Goal: Task Accomplishment & Management: Manage account settings

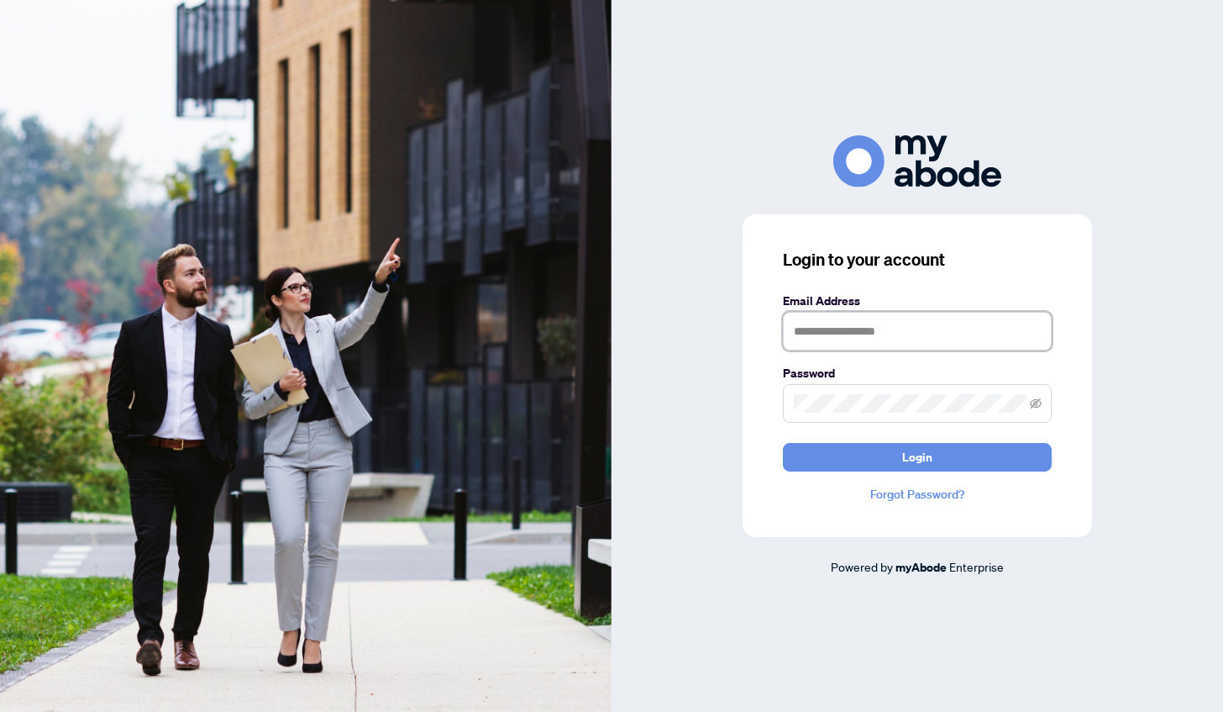
click at [862, 339] on input "text" at bounding box center [917, 331] width 269 height 39
click at [783, 443] on button "Login" at bounding box center [917, 457] width 269 height 29
click at [889, 334] on input "**********" at bounding box center [917, 331] width 269 height 39
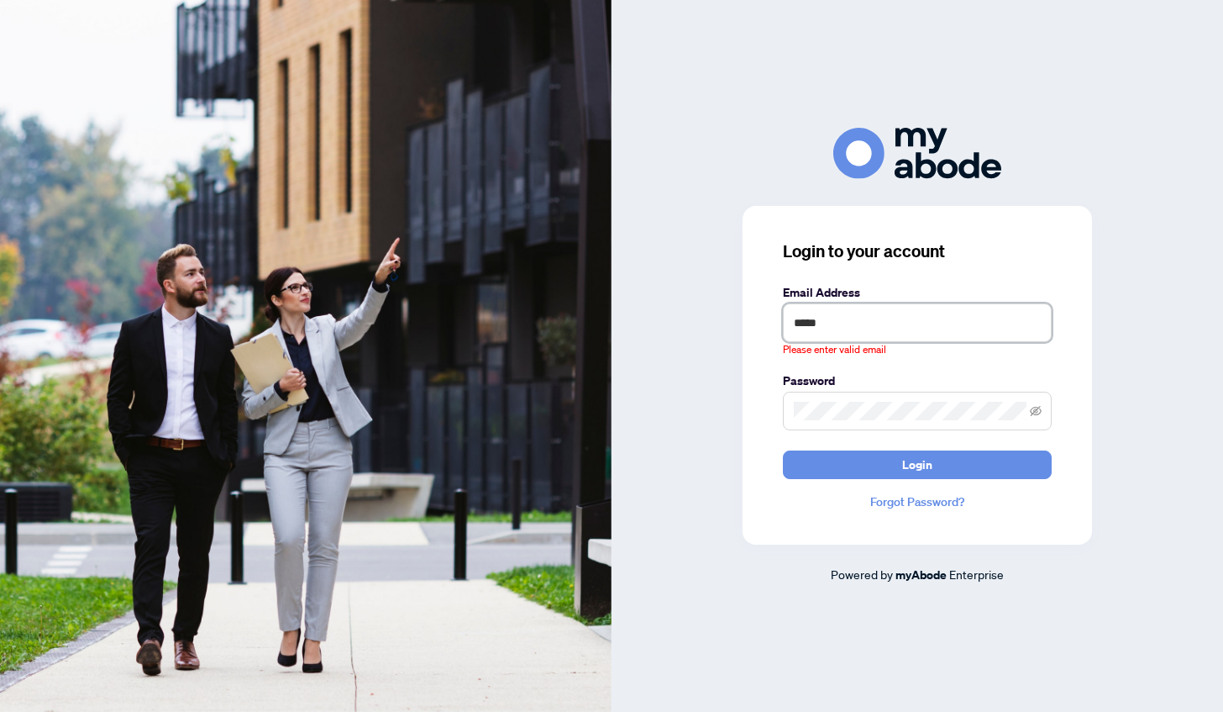
type input "**********"
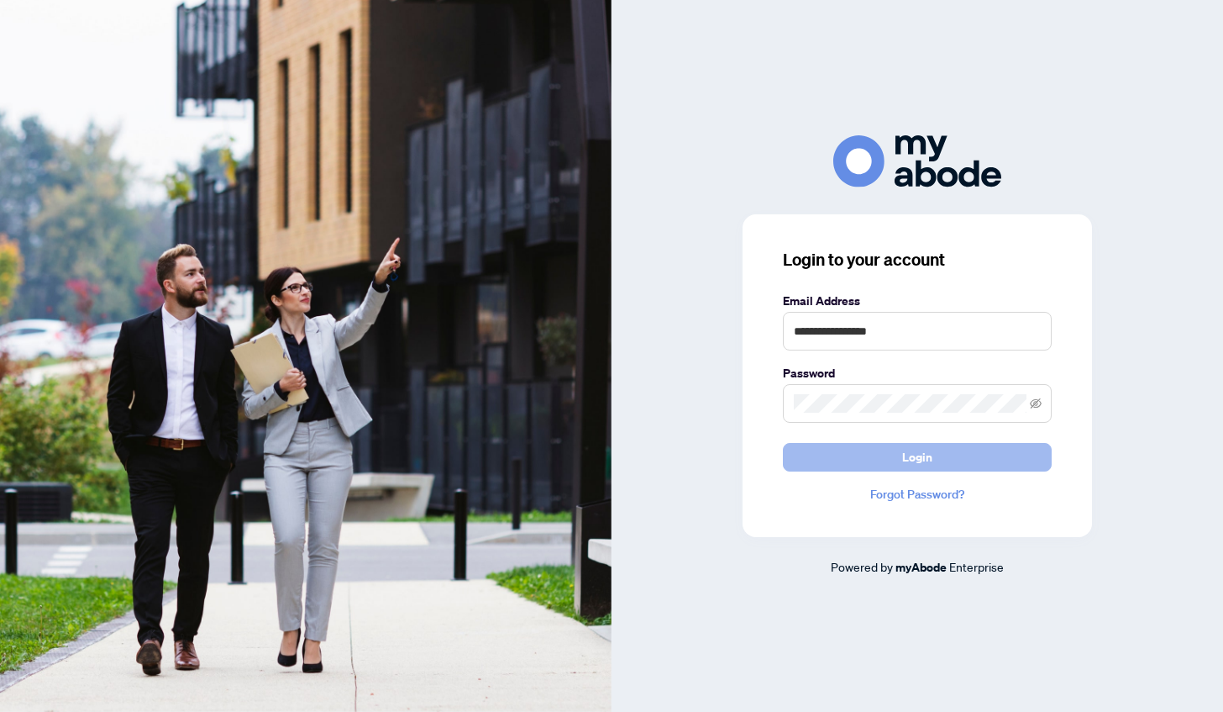
click at [1003, 455] on button "Login" at bounding box center [917, 457] width 269 height 29
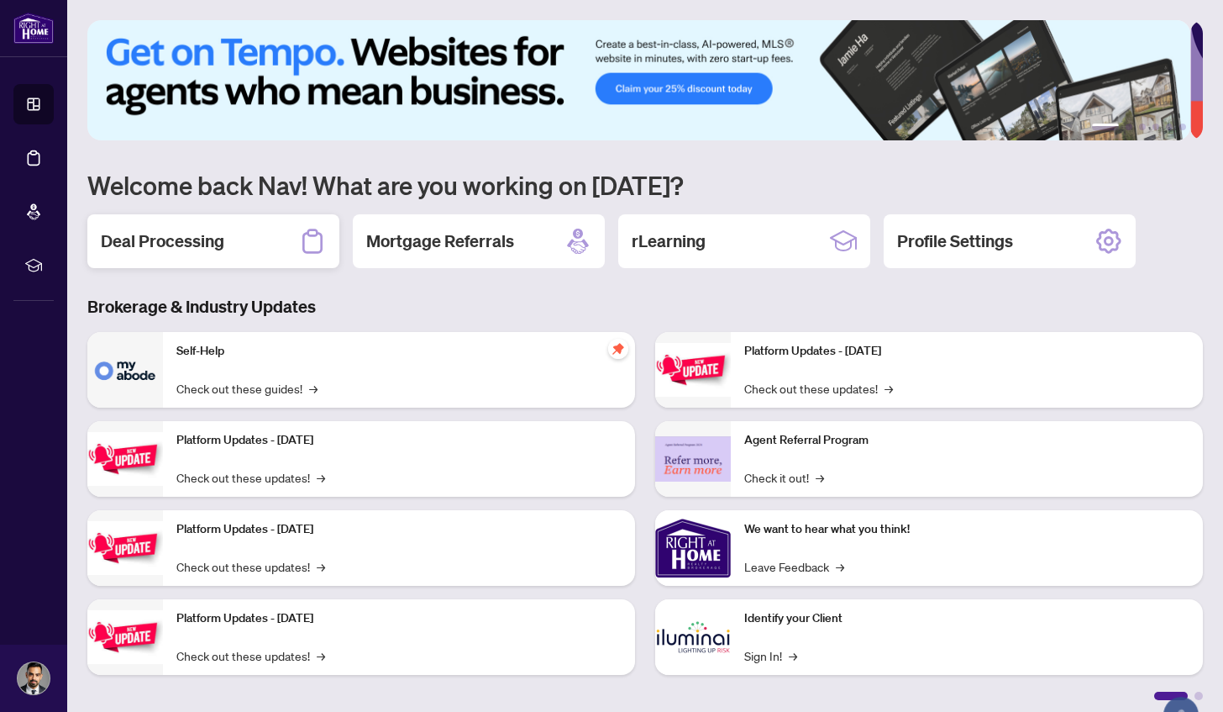
click at [239, 247] on div "Deal Processing" at bounding box center [213, 241] width 252 height 54
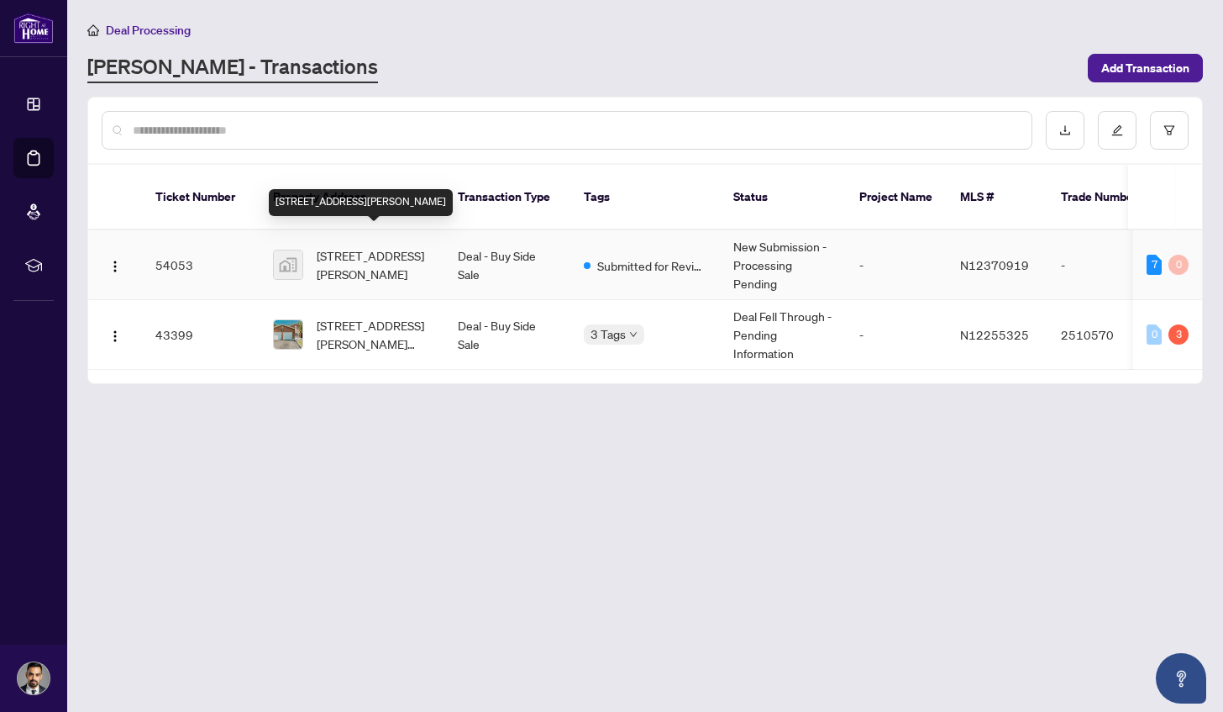
click at [379, 246] on span "[STREET_ADDRESS][PERSON_NAME]" at bounding box center [374, 264] width 114 height 37
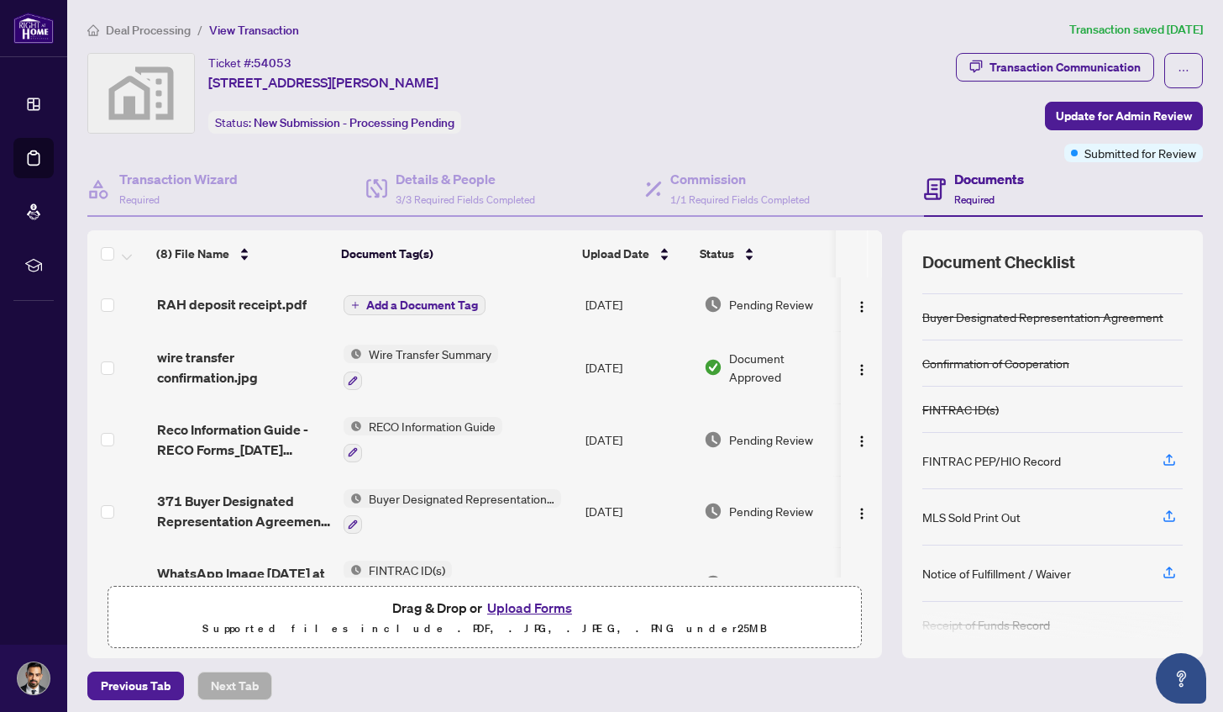
scroll to position [84, 0]
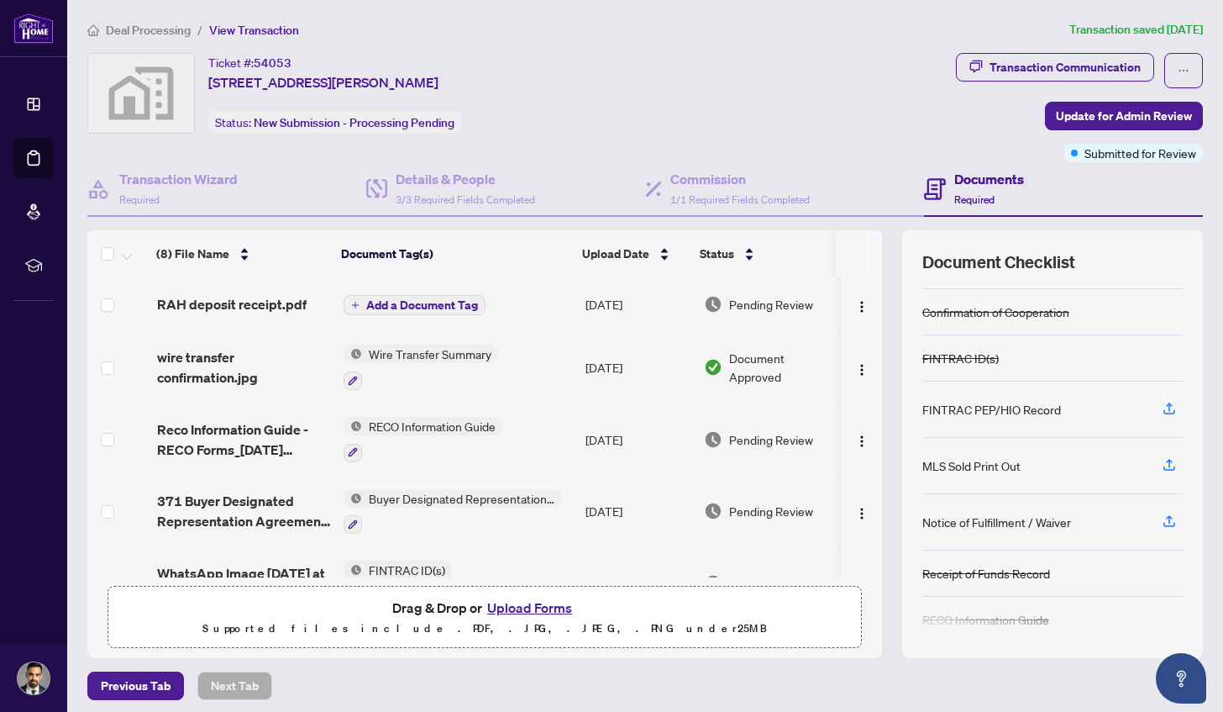
click at [429, 302] on span "Add a Document Tag" at bounding box center [422, 305] width 112 height 12
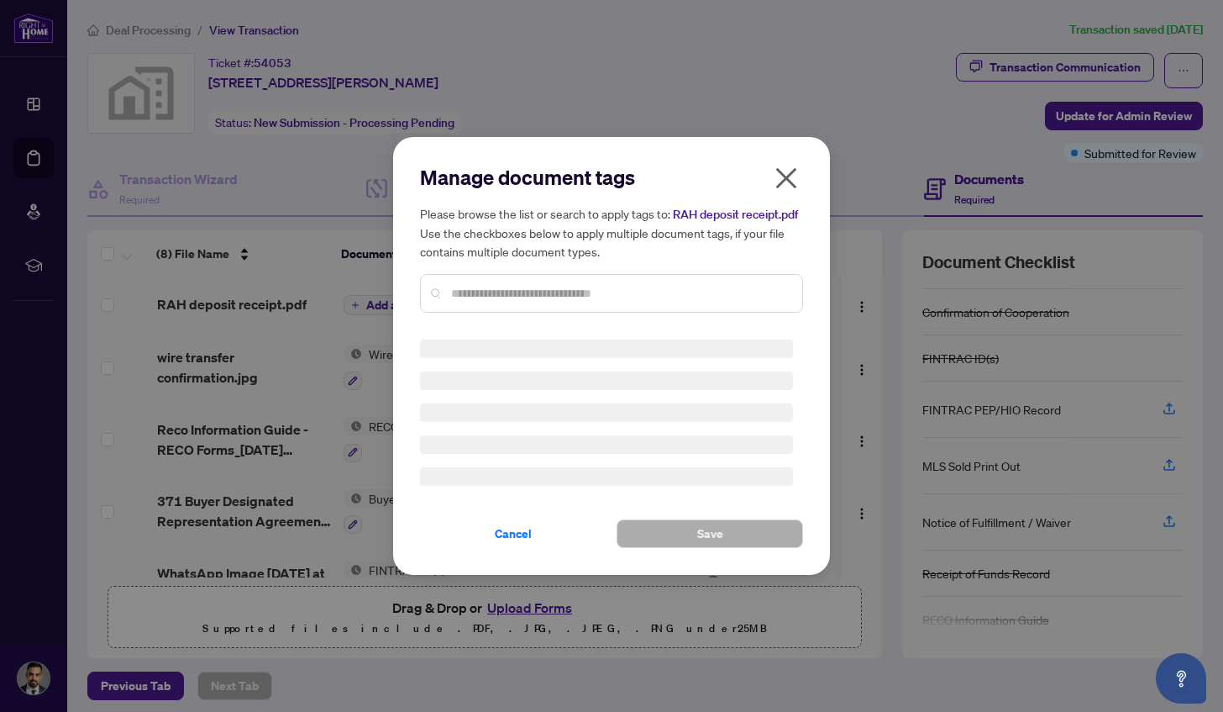
click at [783, 170] on icon "close" at bounding box center [786, 178] width 27 height 27
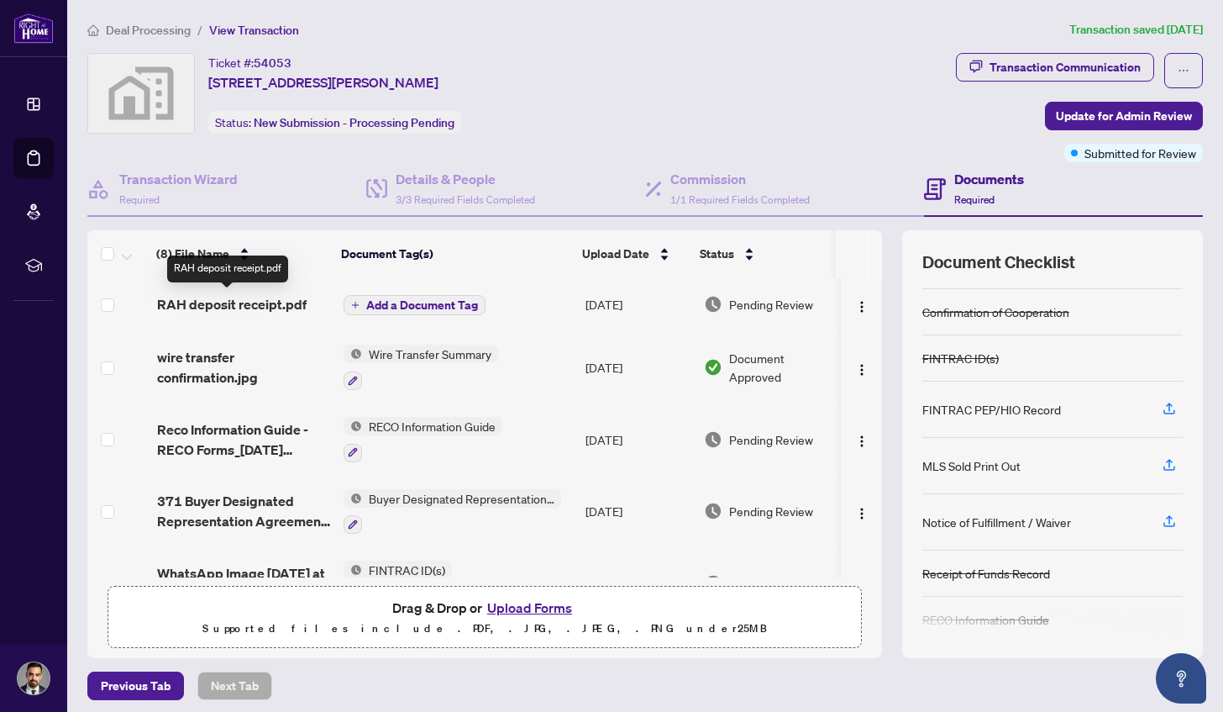
click at [230, 302] on span "RAH deposit receipt.pdf" at bounding box center [232, 304] width 150 height 20
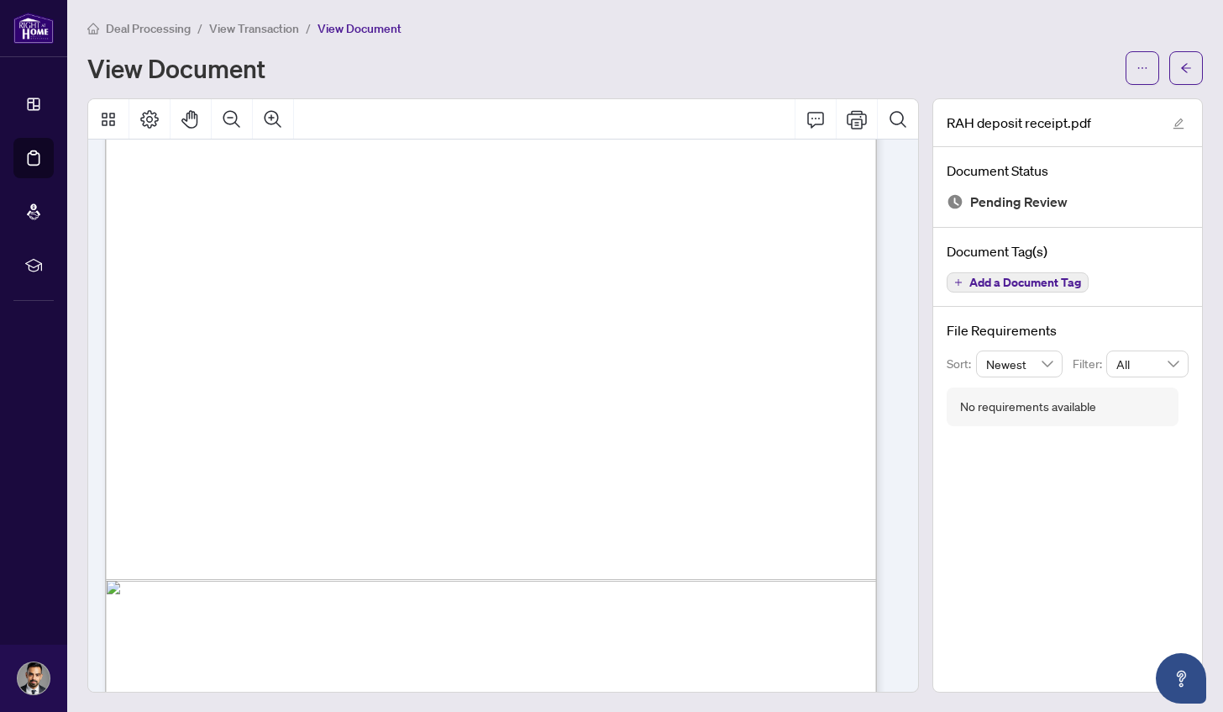
scroll to position [408, 0]
click at [847, 115] on icon "Print" at bounding box center [857, 119] width 20 height 20
click at [1180, 77] on span "button" at bounding box center [1186, 69] width 12 height 27
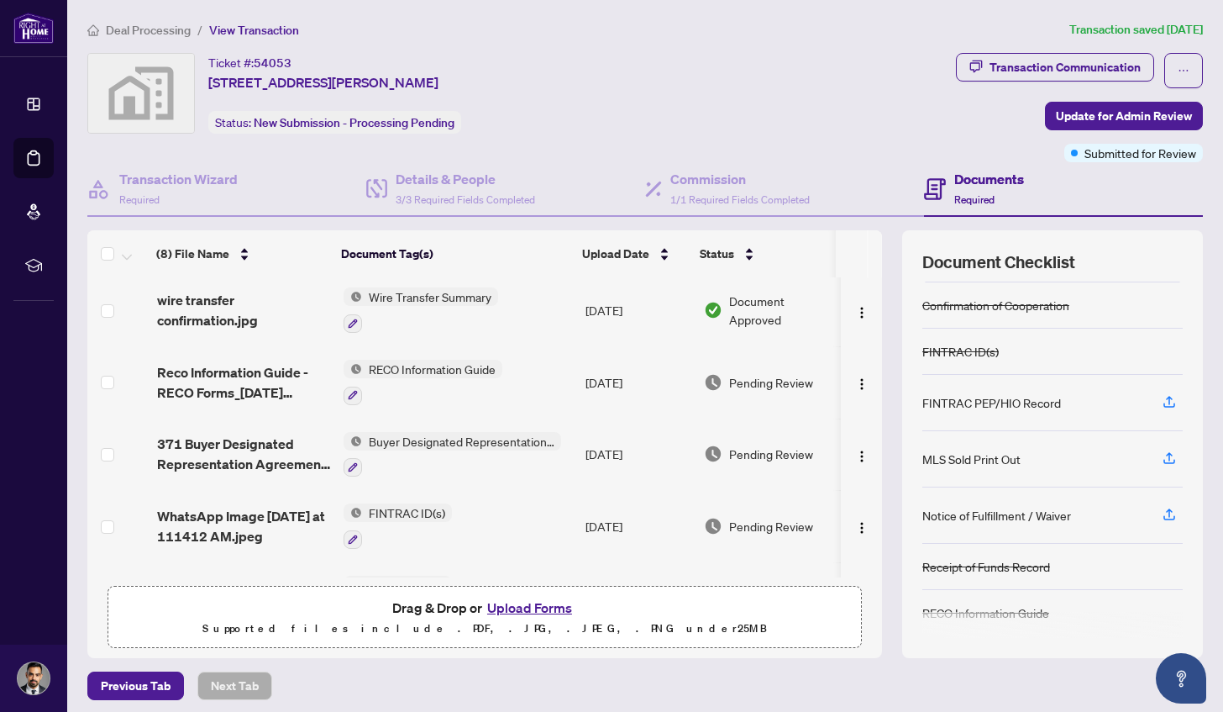
scroll to position [84, 0]
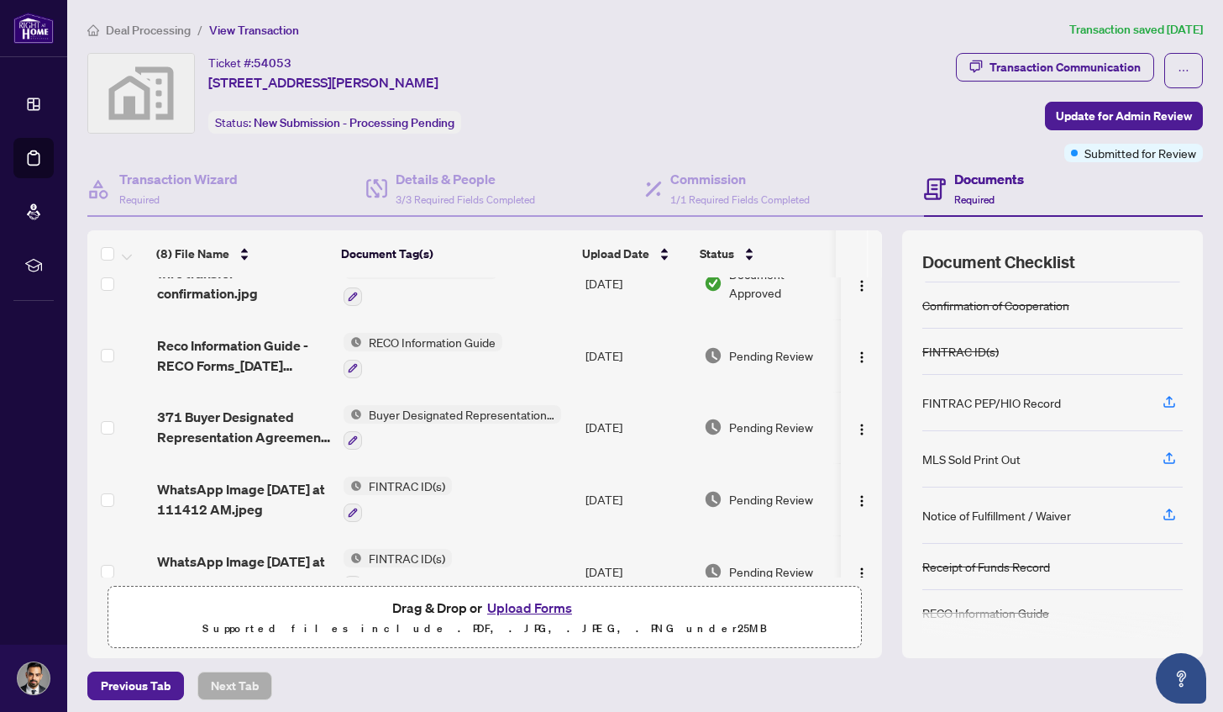
click at [511, 605] on button "Upload Forms" at bounding box center [529, 608] width 95 height 22
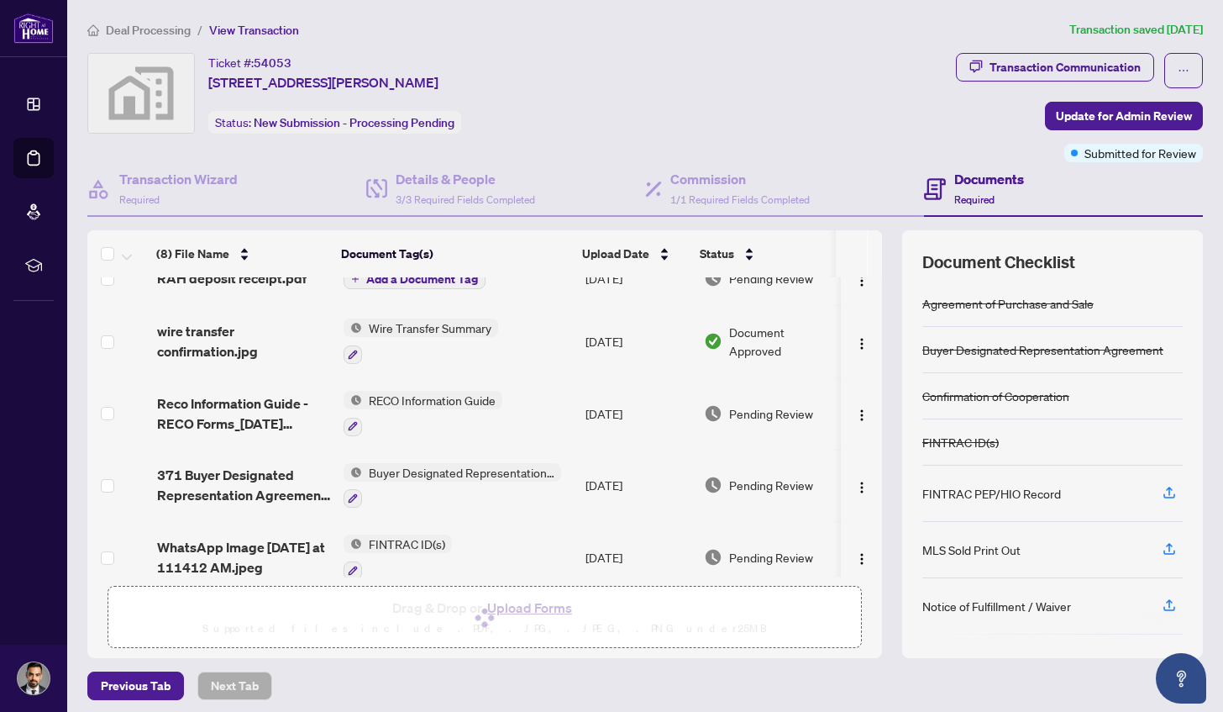
scroll to position [0, 0]
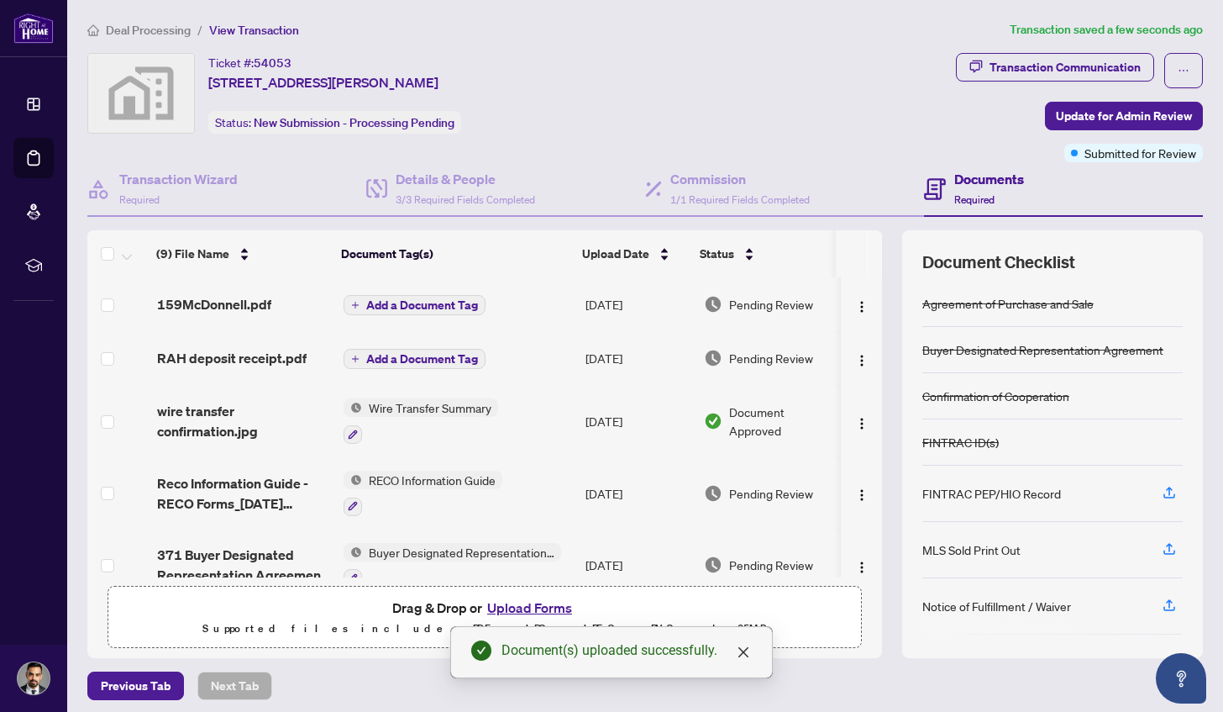
click at [392, 308] on span "Add a Document Tag" at bounding box center [422, 305] width 112 height 12
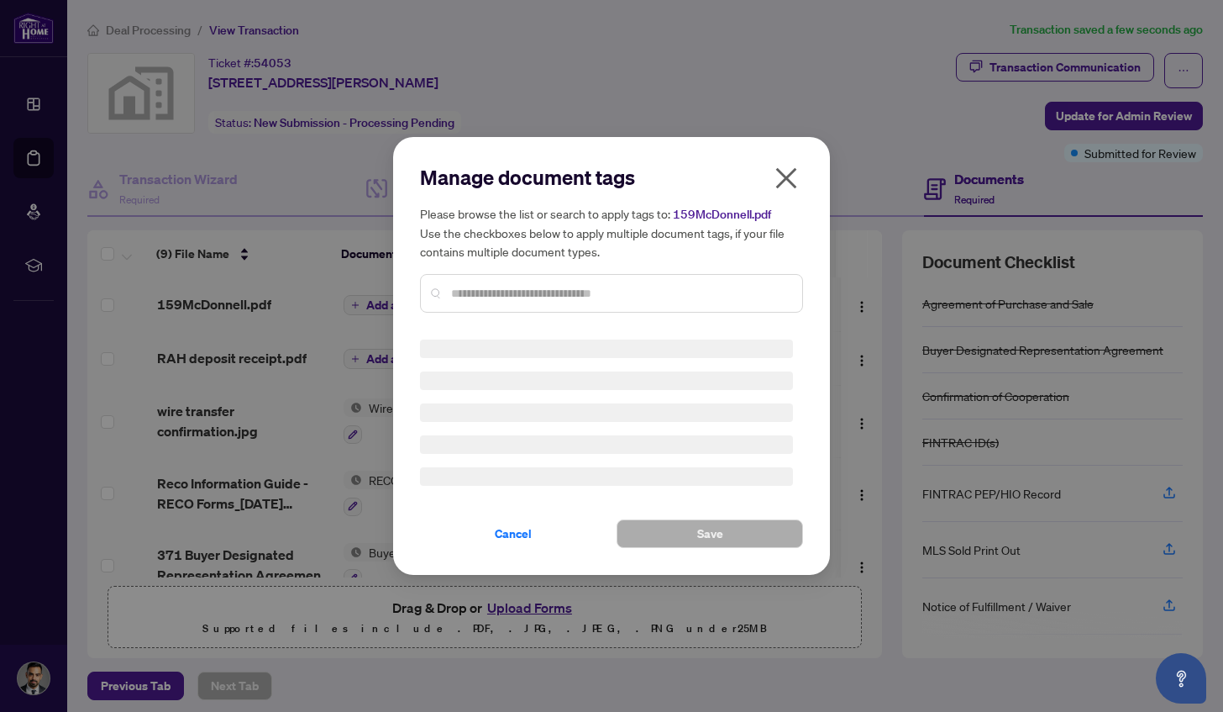
click at [504, 298] on input "text" at bounding box center [620, 293] width 338 height 18
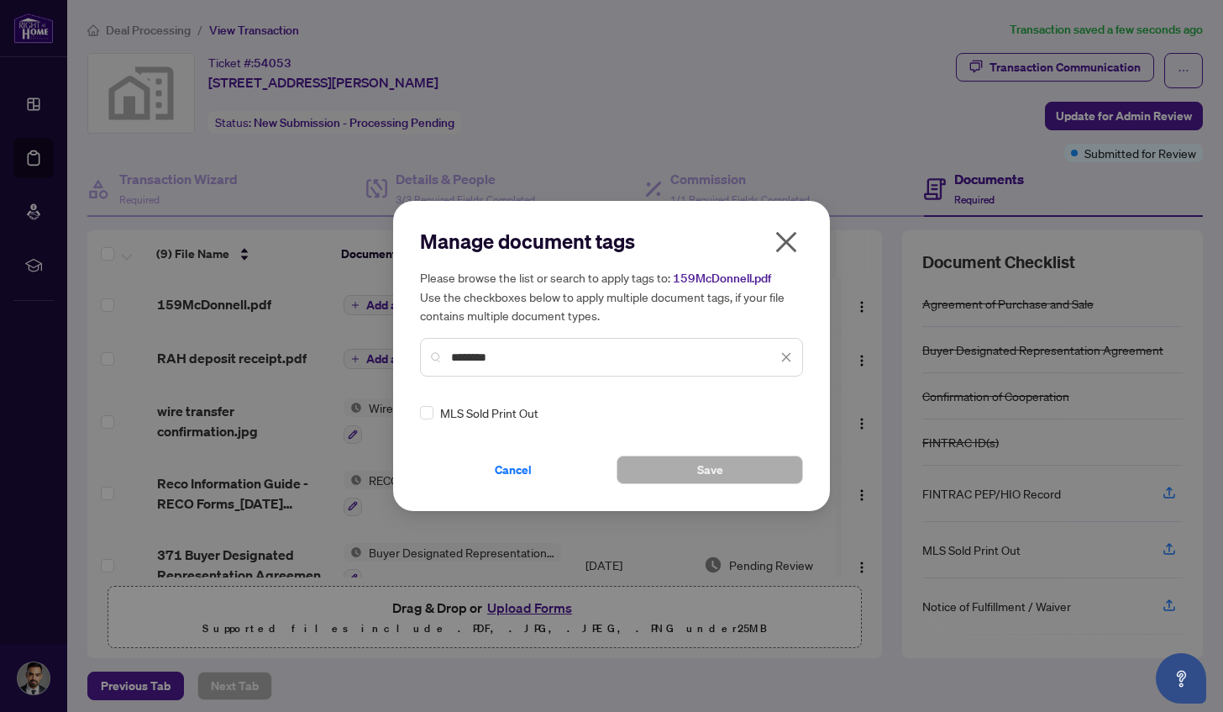
type input "********"
click at [464, 412] on span "MLS Sold Print Out" at bounding box center [489, 412] width 98 height 18
click at [737, 476] on button "Save" at bounding box center [710, 469] width 187 height 29
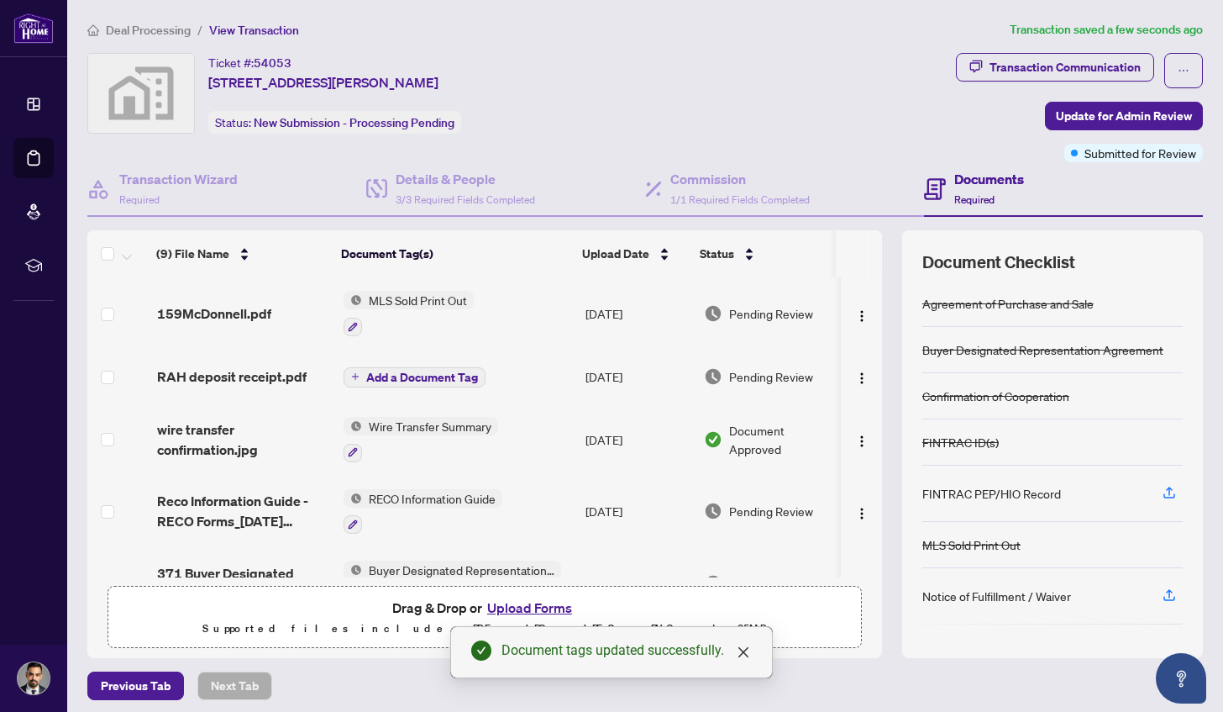
scroll to position [81, 0]
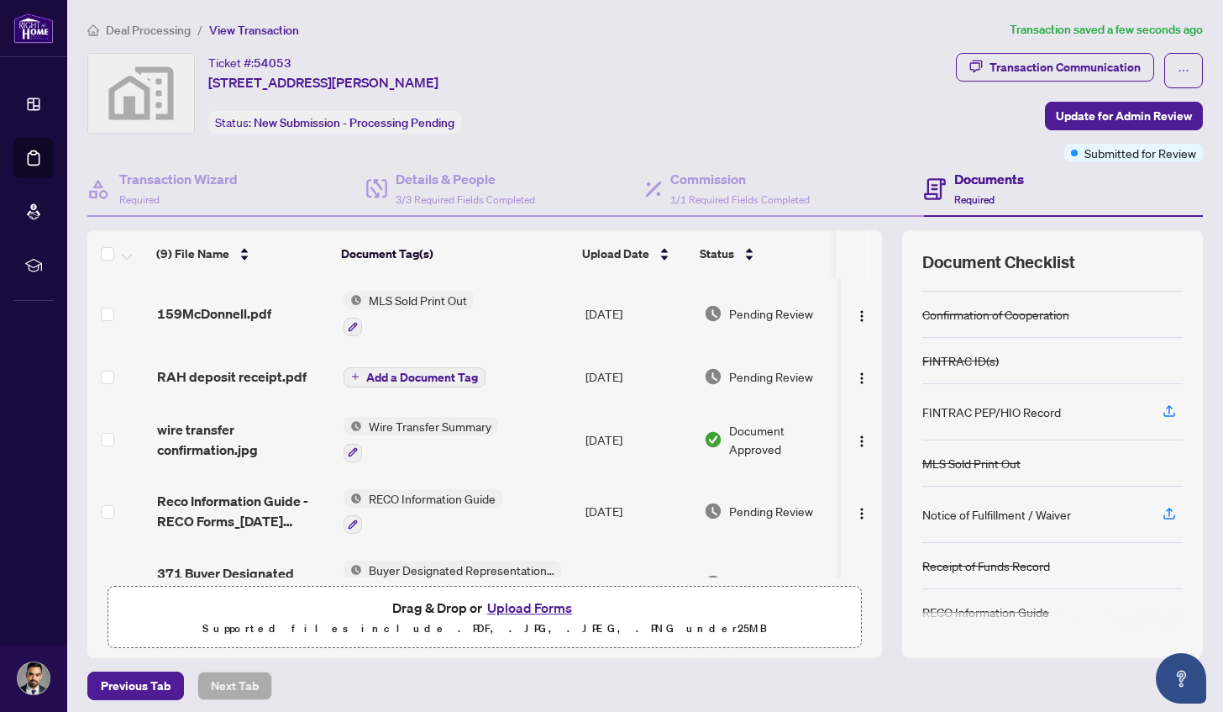
click at [535, 605] on button "Upload Forms" at bounding box center [529, 608] width 95 height 22
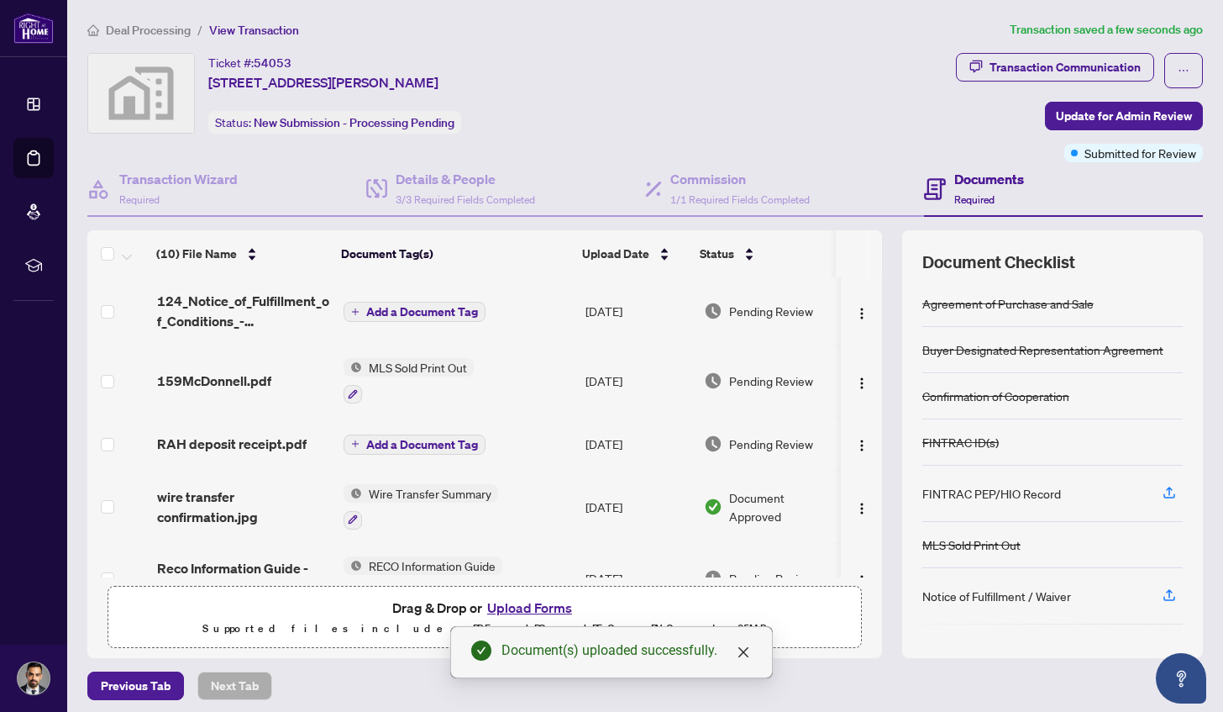
click at [417, 312] on span "Add a Document Tag" at bounding box center [422, 312] width 112 height 12
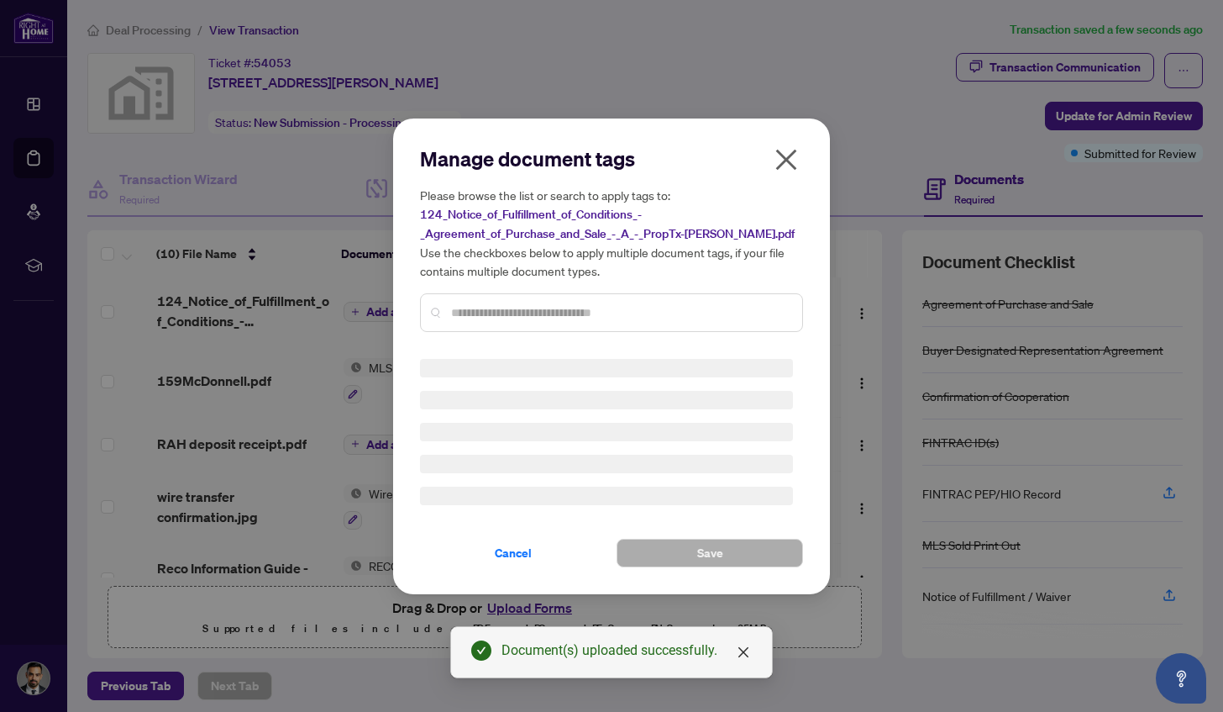
click at [533, 313] on div "Manage document tags Please browse the list or search to apply tags to: 124_Not…" at bounding box center [611, 356] width 383 height 422
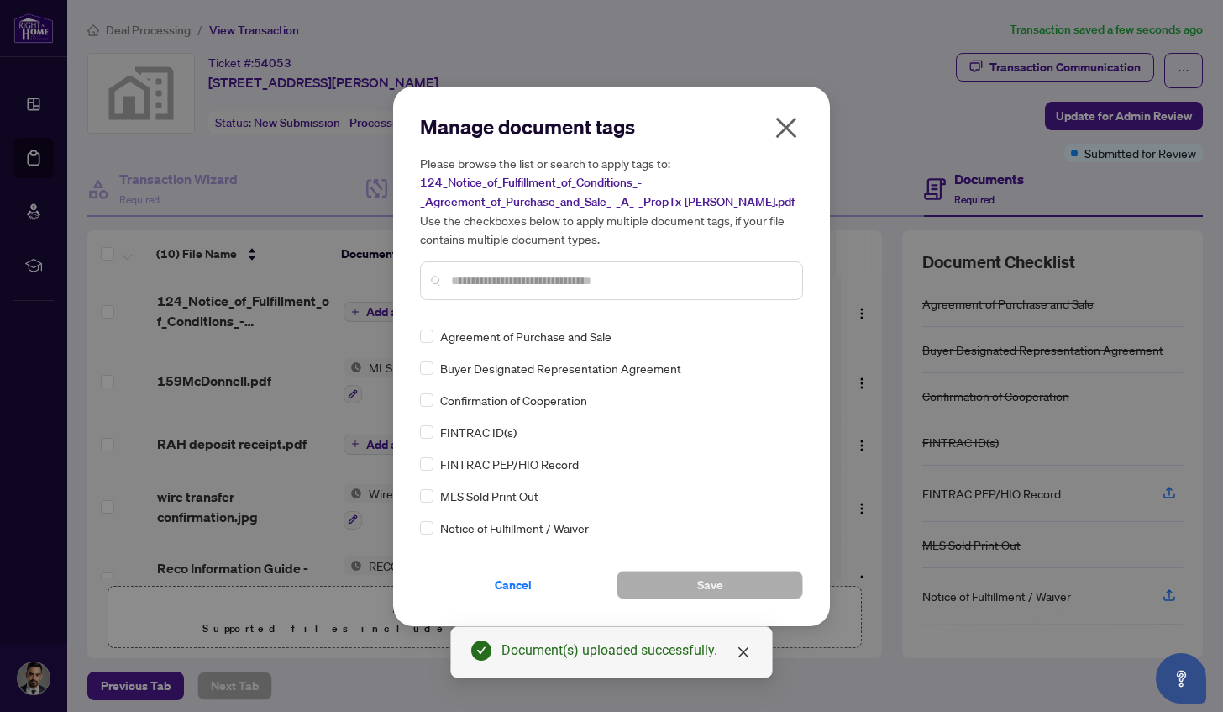
click at [532, 276] on input "text" at bounding box center [620, 280] width 338 height 18
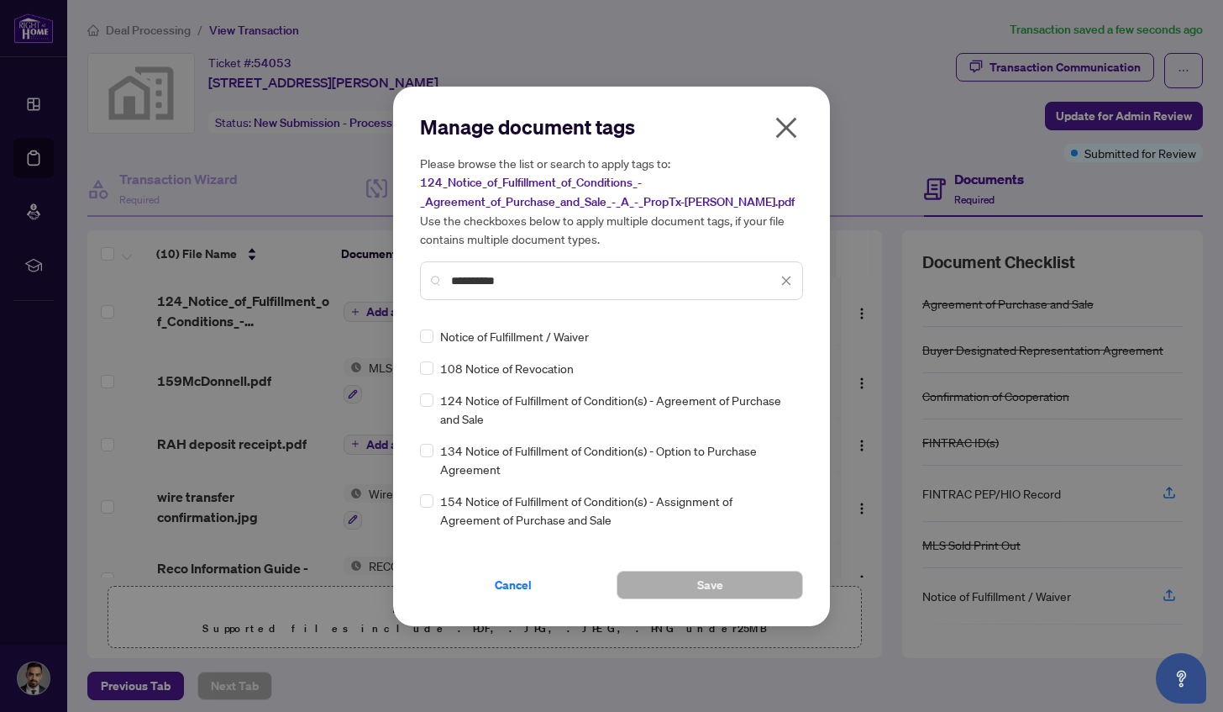
type input "*********"
click at [434, 335] on div "Notice of Fulfillment / Waiver" at bounding box center [606, 336] width 373 height 18
click at [665, 586] on button "Save" at bounding box center [710, 584] width 187 height 29
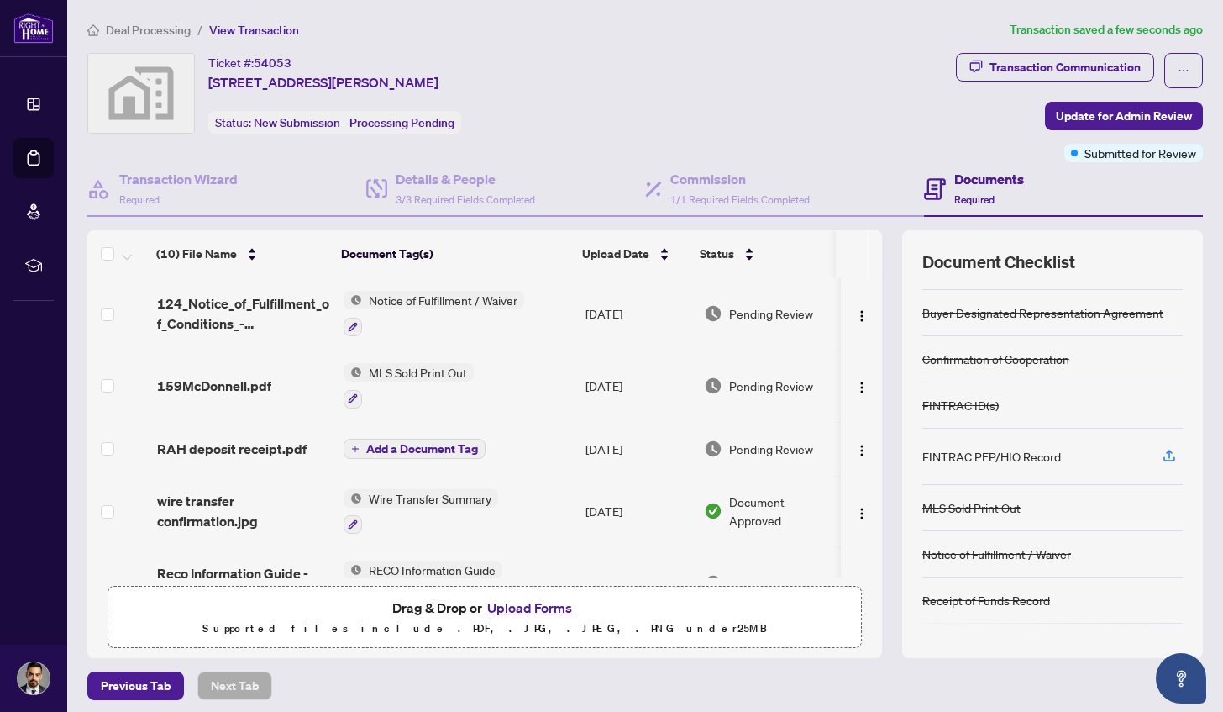
scroll to position [72, 0]
